Goal: Task Accomplishment & Management: Manage account settings

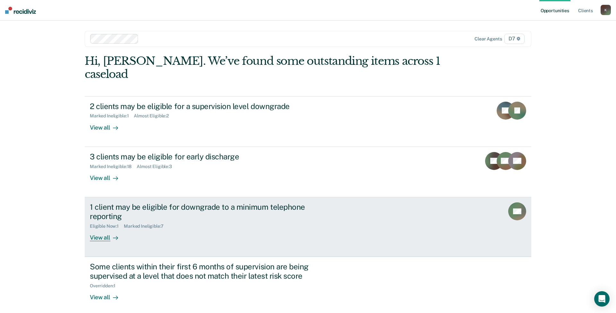
click at [133, 207] on div "1 client may be eligible for downgrade to a minimum telephone reporting" at bounding box center [202, 211] width 225 height 19
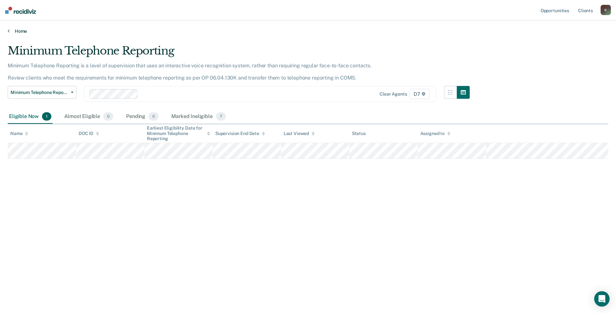
click at [20, 30] on link "Home" at bounding box center [308, 31] width 600 height 6
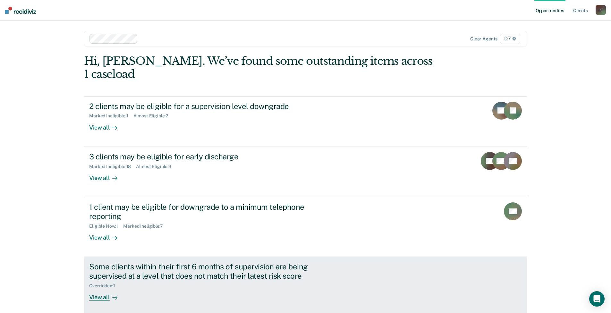
click at [208, 262] on div "Some clients within their first 6 months of supervision are being supervised at…" at bounding box center [201, 271] width 225 height 19
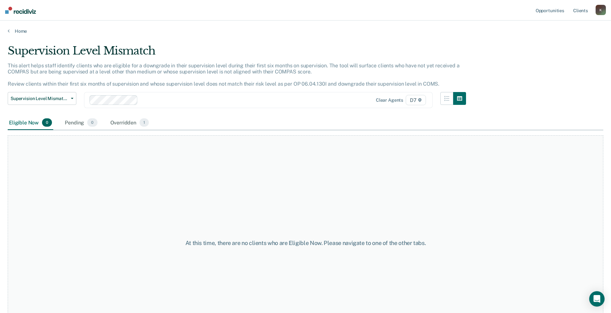
click at [6, 30] on div "Home" at bounding box center [305, 27] width 611 height 13
click at [19, 30] on link "Home" at bounding box center [306, 31] width 596 height 6
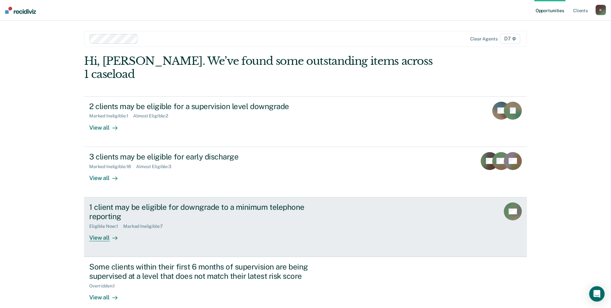
click at [142, 202] on div "1 client may be eligible for downgrade to a minimum telephone reporting" at bounding box center [201, 211] width 225 height 19
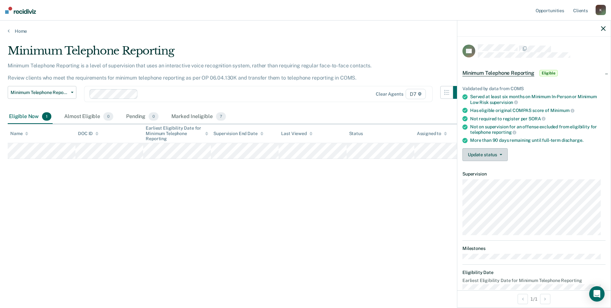
click at [498, 151] on button "Update status" at bounding box center [484, 154] width 45 height 13
click at [497, 181] on button "Mark Ineligible" at bounding box center [493, 180] width 62 height 10
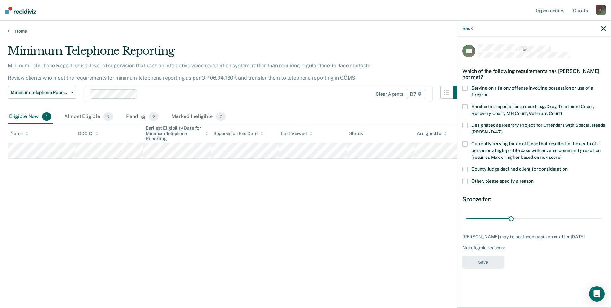
click at [484, 178] on span "Other, please specify a reason" at bounding box center [502, 180] width 62 height 5
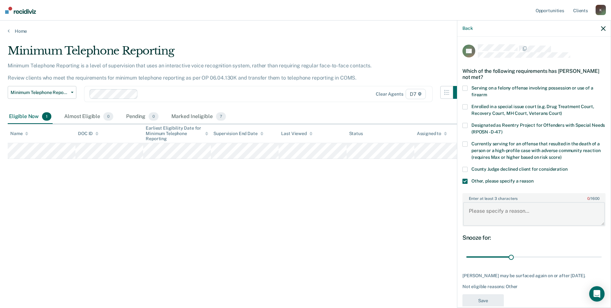
click at [502, 215] on textarea "Enter at least 3 characters 0 / 1600" at bounding box center [534, 214] width 142 height 24
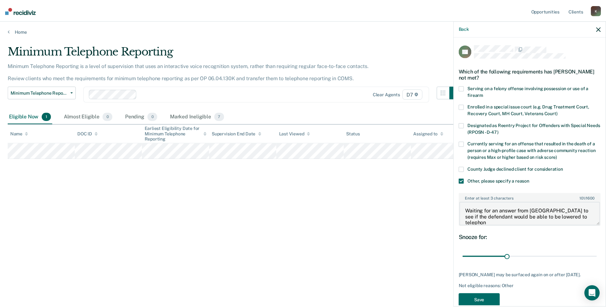
scroll to position [1, 0]
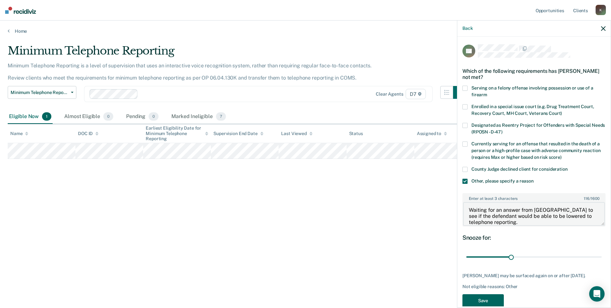
type textarea "Waiting for an answer from Eaton County to see if the defendant would be able t…"
click at [493, 302] on button "Save" at bounding box center [482, 300] width 41 height 13
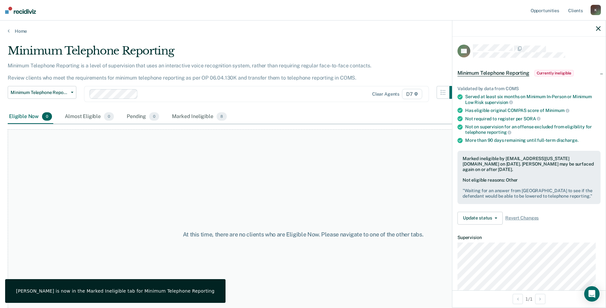
click at [599, 27] on icon "button" at bounding box center [598, 28] width 4 height 4
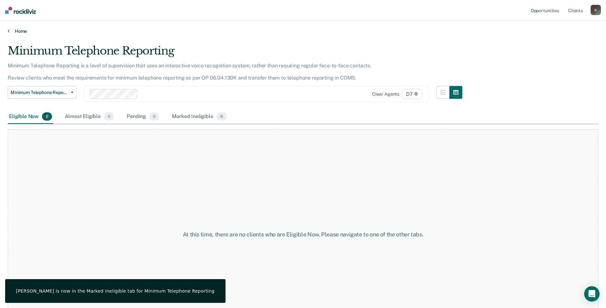
click at [12, 30] on link "Home" at bounding box center [303, 31] width 591 height 6
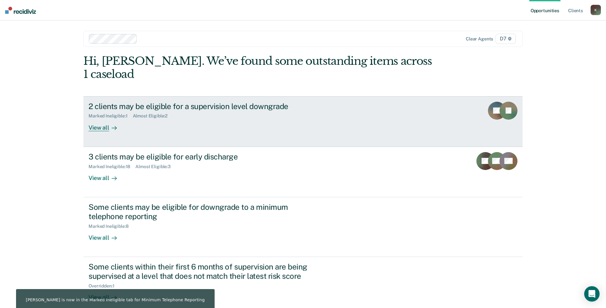
click at [157, 114] on div "2 clients may be eligible for a supervision level downgrade Marked Ineligible :…" at bounding box center [209, 117] width 241 height 30
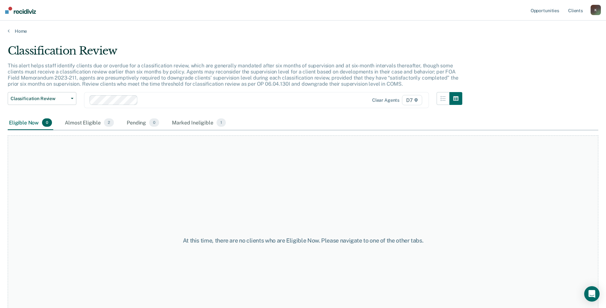
click at [14, 28] on div "Home" at bounding box center [303, 27] width 606 height 13
click at [16, 34] on main "Classification Review This alert helps staff identify clients due or overdue fo…" at bounding box center [303, 170] width 606 height 272
click at [17, 30] on link "Home" at bounding box center [303, 31] width 591 height 6
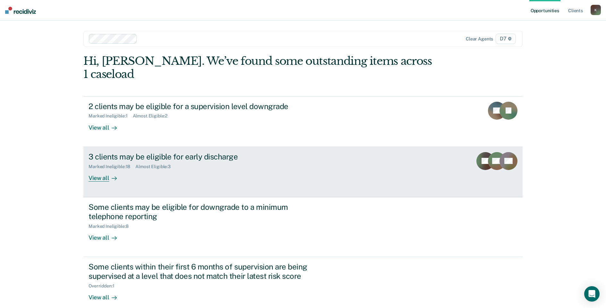
click at [133, 180] on link "3 clients may be eligible for early discharge Marked Ineligible : 18 Almost Eli…" at bounding box center [302, 172] width 439 height 50
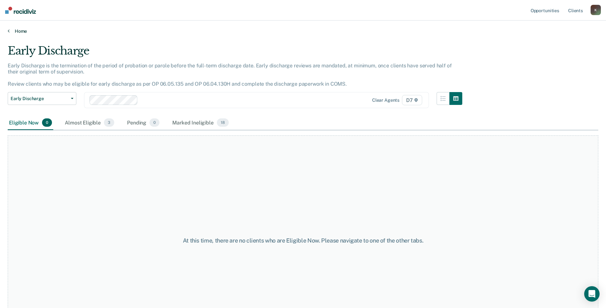
click at [11, 32] on link "Home" at bounding box center [303, 31] width 591 height 6
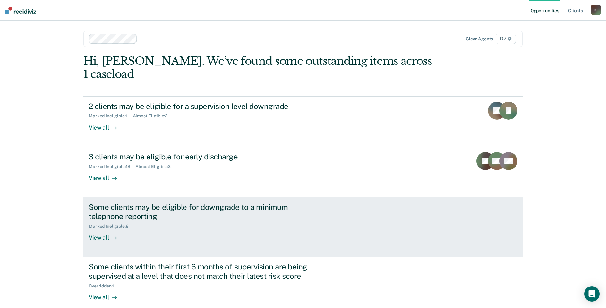
click at [141, 208] on div "Some clients may be eligible for downgrade to a minimum telephone reporting" at bounding box center [201, 211] width 225 height 19
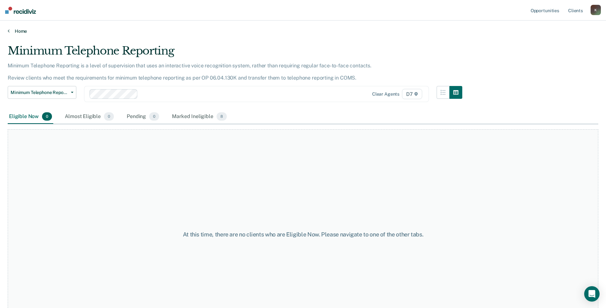
click at [20, 33] on link "Home" at bounding box center [303, 31] width 591 height 6
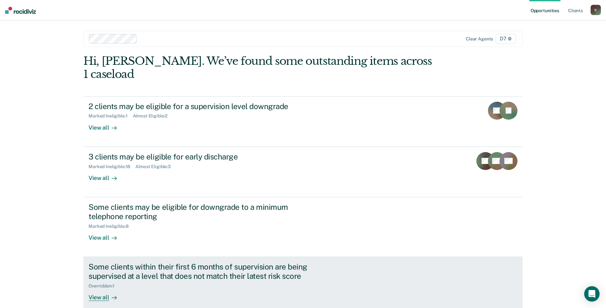
click at [181, 262] on div "Some clients within their first 6 months of supervision are being supervised at…" at bounding box center [201, 271] width 225 height 19
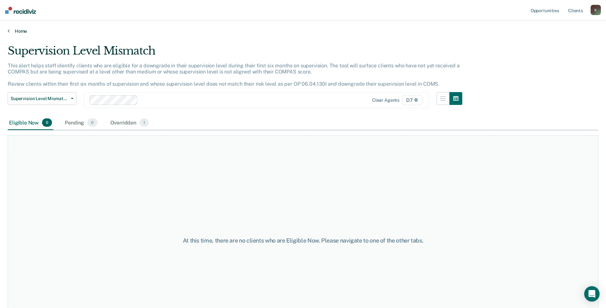
click at [11, 31] on link "Home" at bounding box center [303, 31] width 591 height 6
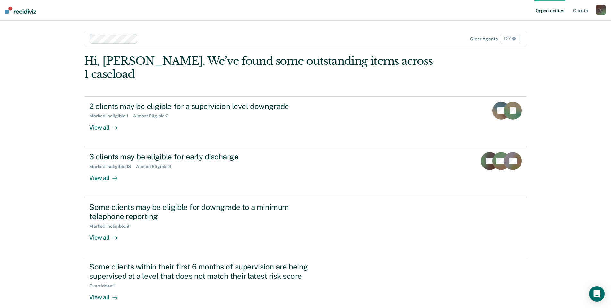
click at [565, 99] on div "Opportunities Client s [EMAIL_ADDRESS][US_STATE][DOMAIN_NAME] K Profile How it …" at bounding box center [305, 154] width 611 height 308
